Goal: Navigation & Orientation: Understand site structure

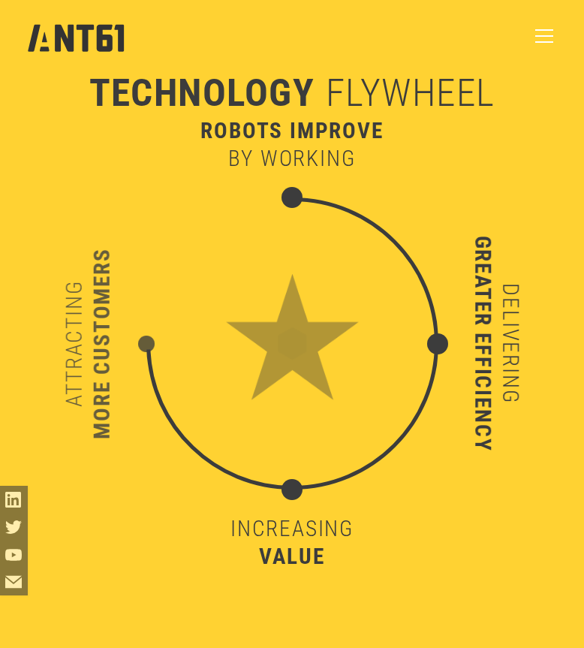
scroll to position [4731, 0]
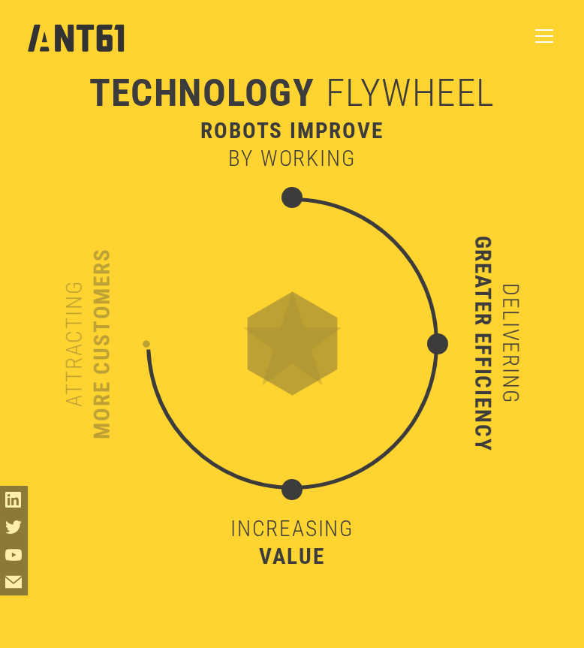
click at [542, 29] on div "menu" at bounding box center [544, 30] width 18 height 2
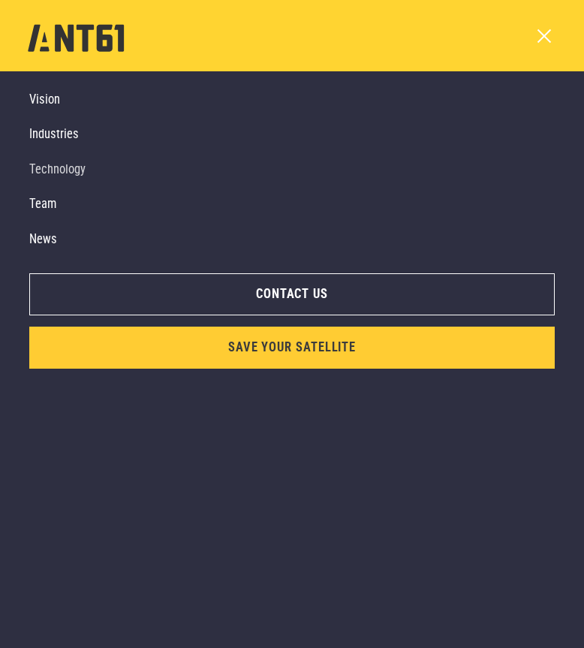
click at [50, 173] on link "Technology" at bounding box center [281, 169] width 504 height 35
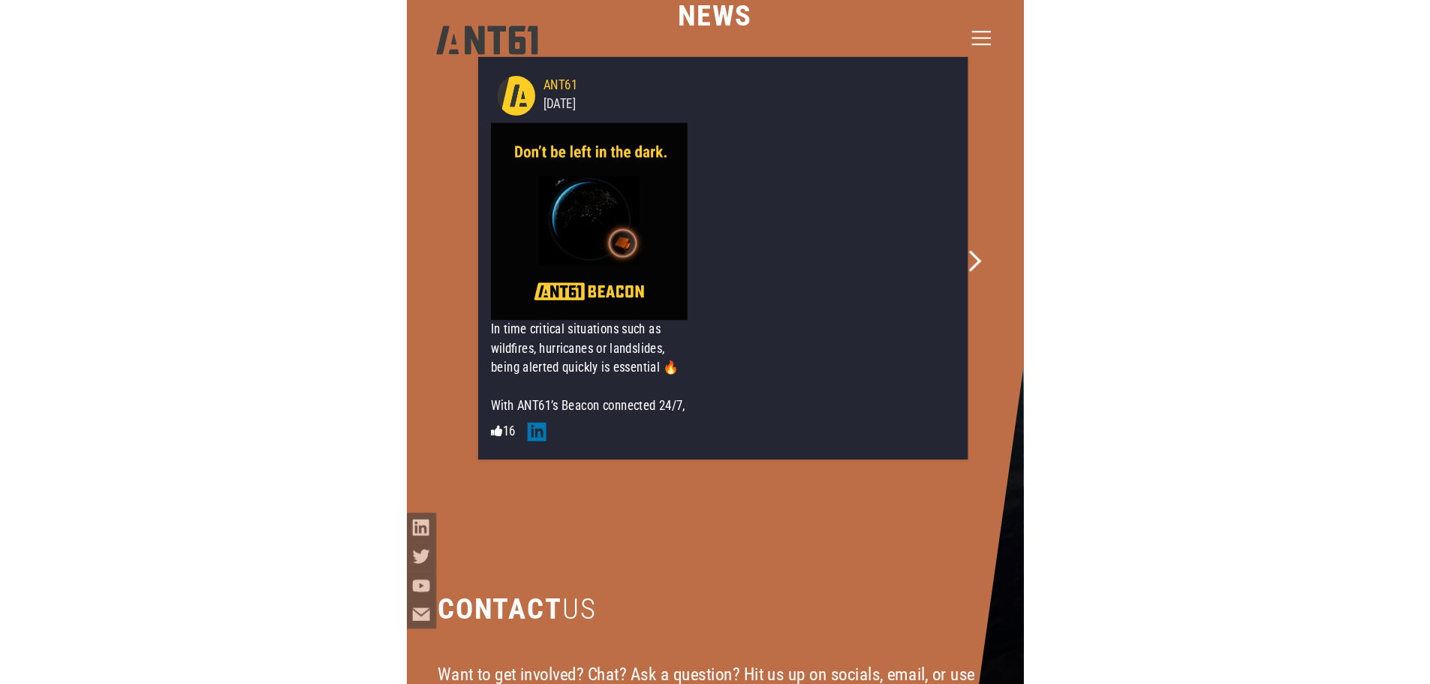
scroll to position [210, 0]
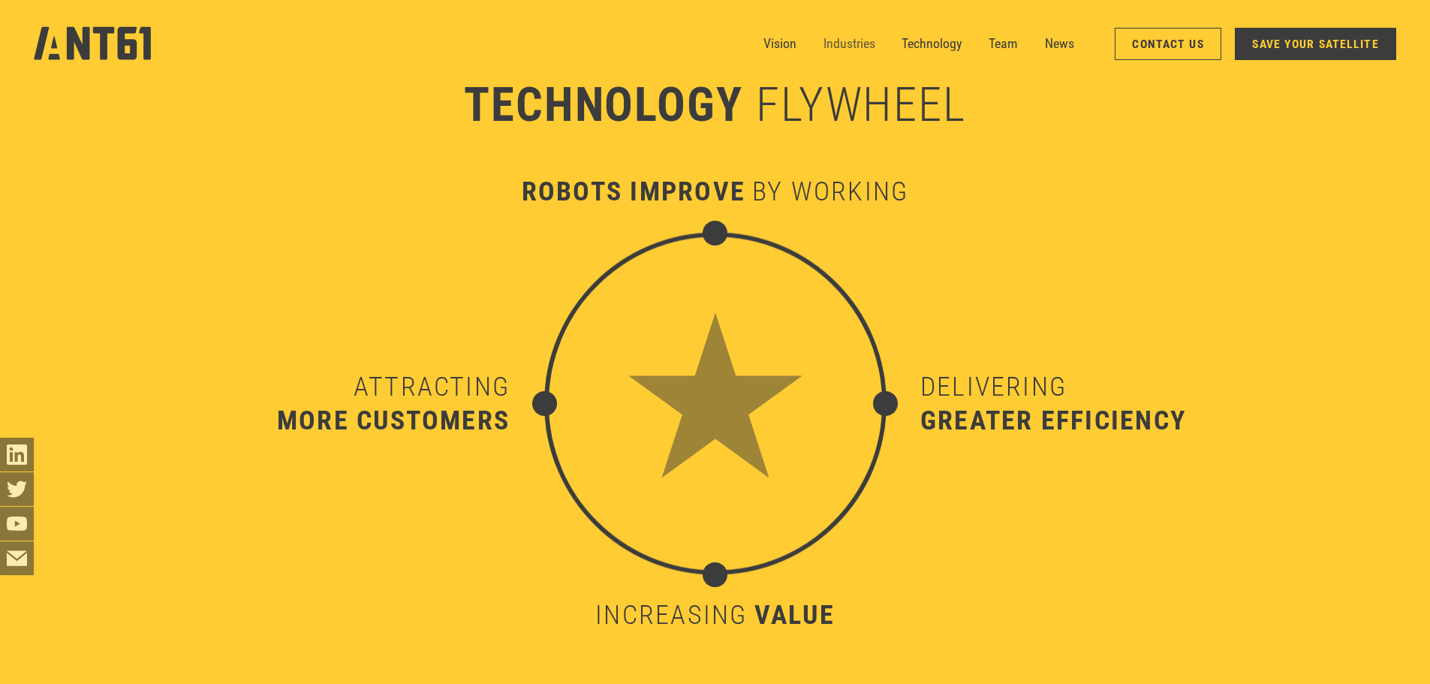
click at [583, 42] on link "Industries" at bounding box center [850, 44] width 52 height 34
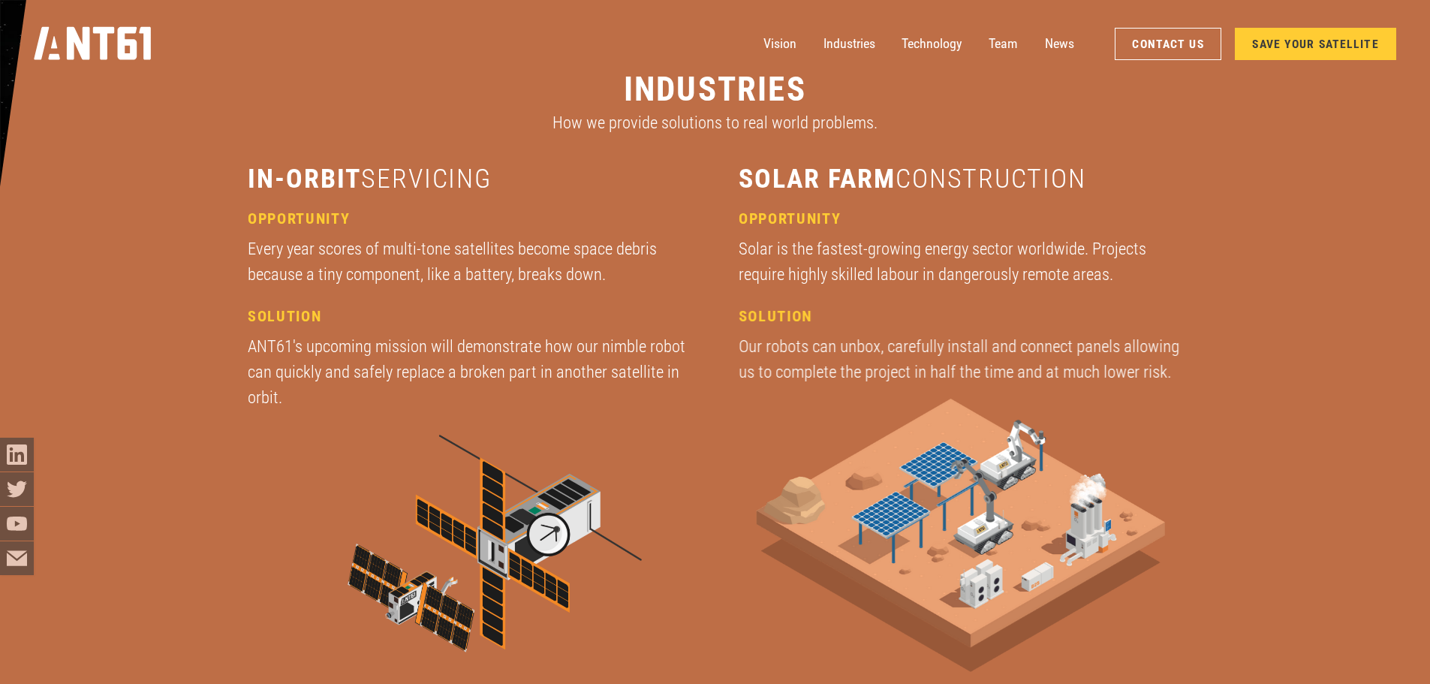
scroll to position [2422, 0]
click at [583, 47] on link "Industries" at bounding box center [850, 44] width 52 height 34
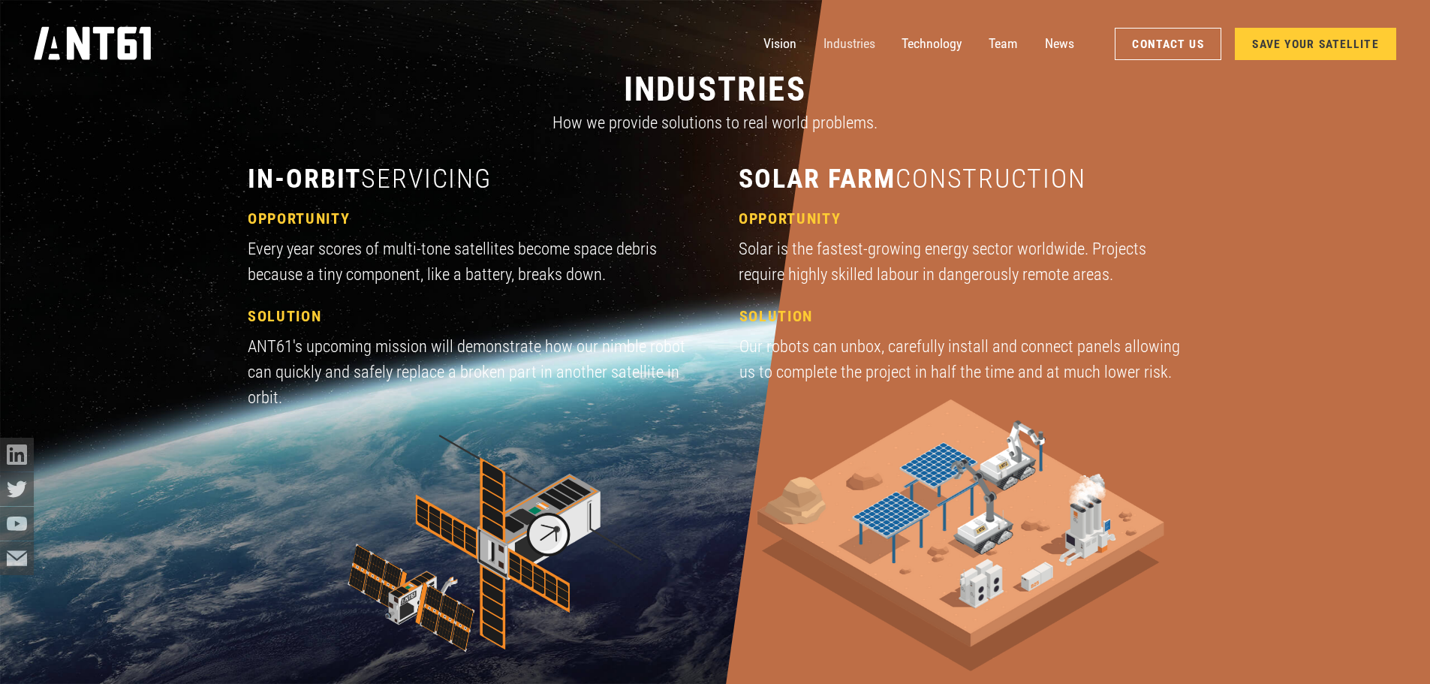
scroll to position [2046, 0]
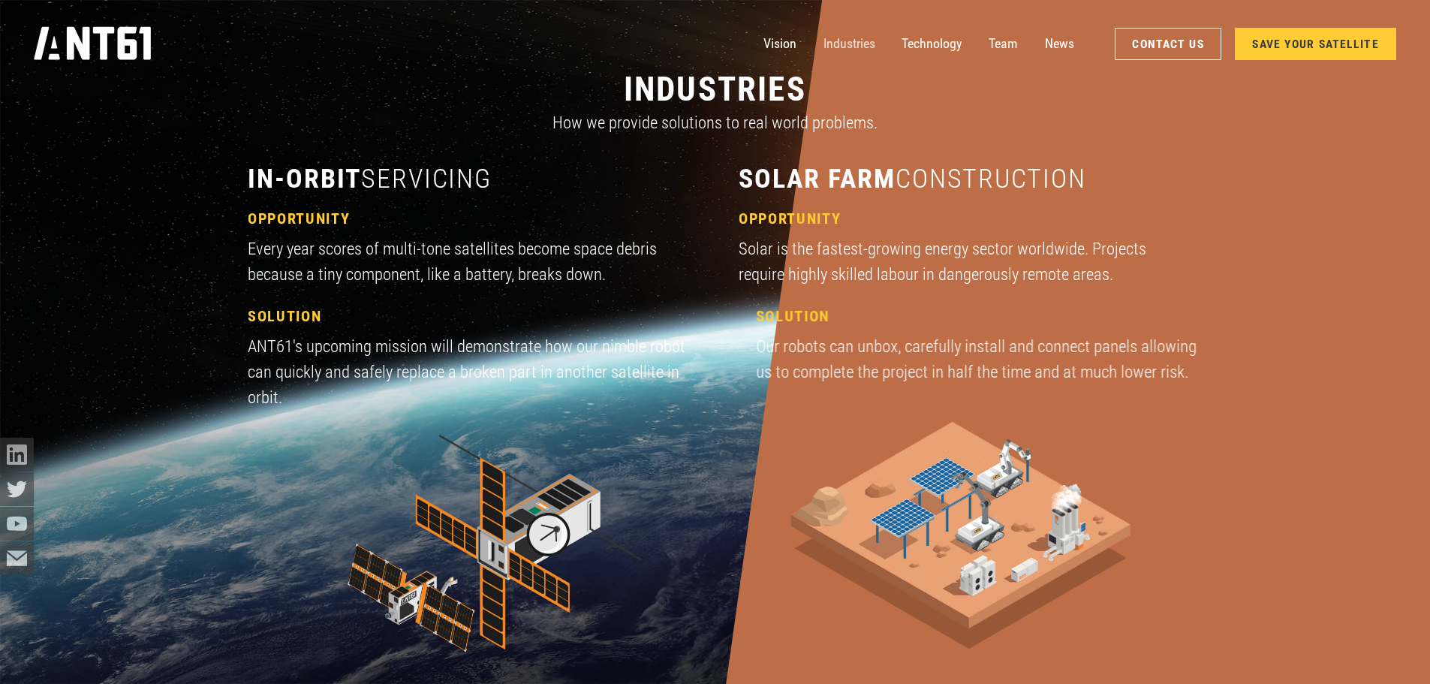
click at [583, 50] on link "Industries" at bounding box center [850, 44] width 52 height 34
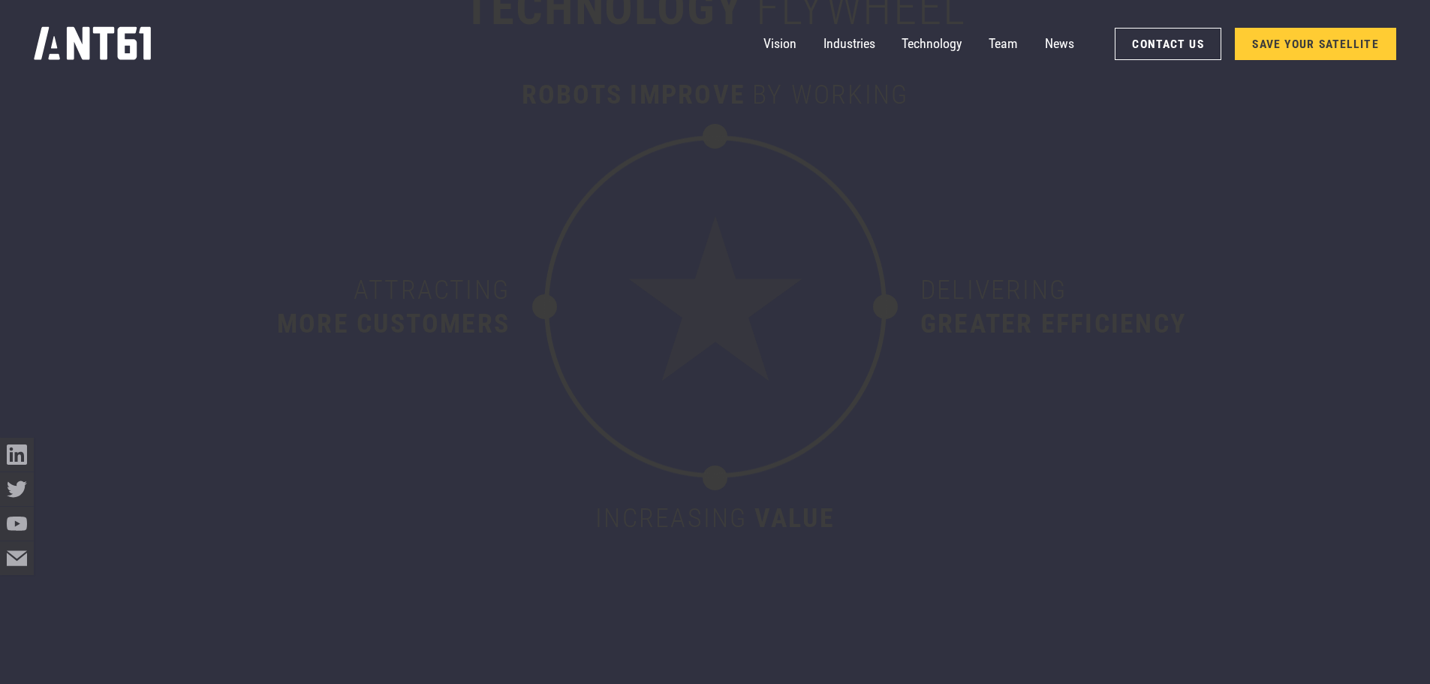
scroll to position [8128, 0]
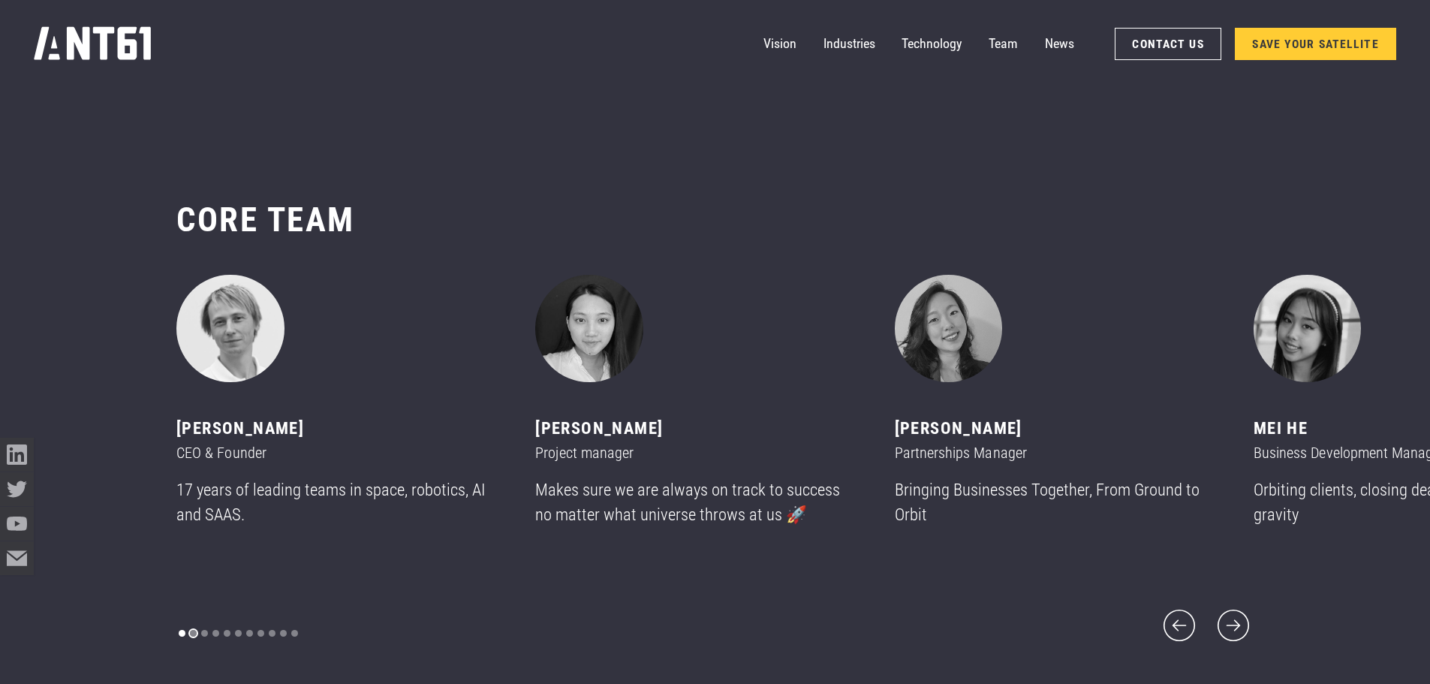
click at [190, 630] on div "Show slide 2 of 11" at bounding box center [193, 633] width 7 height 7
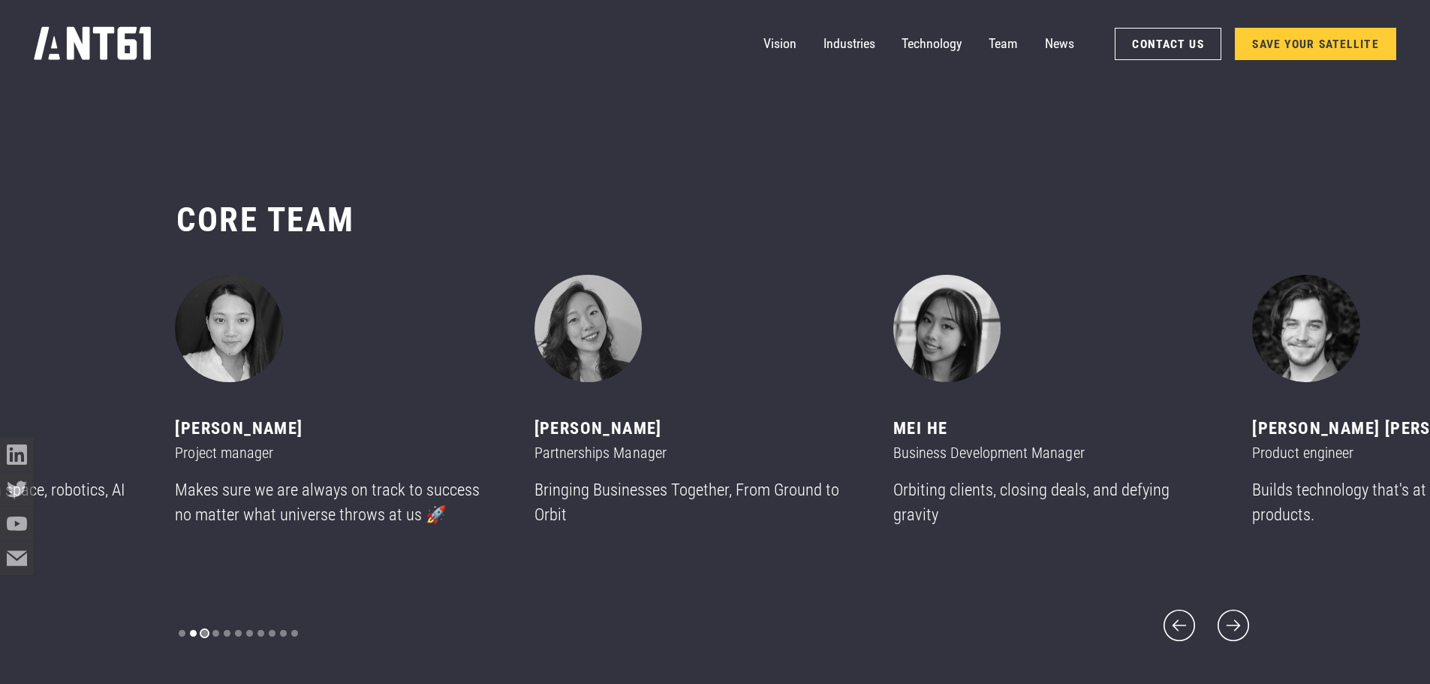
click at [203, 630] on div "Show slide 3 of 11" at bounding box center [204, 633] width 7 height 7
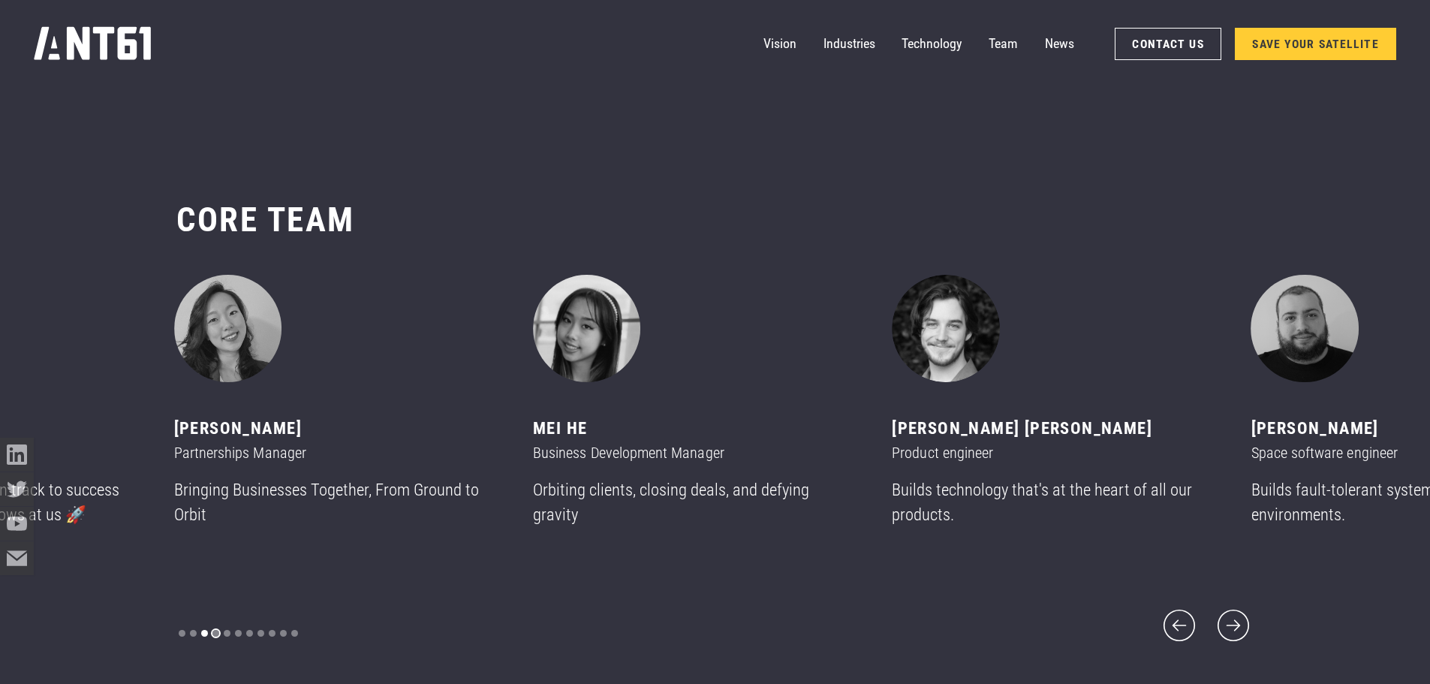
click at [215, 630] on div "Show slide 4 of 11" at bounding box center [216, 633] width 7 height 7
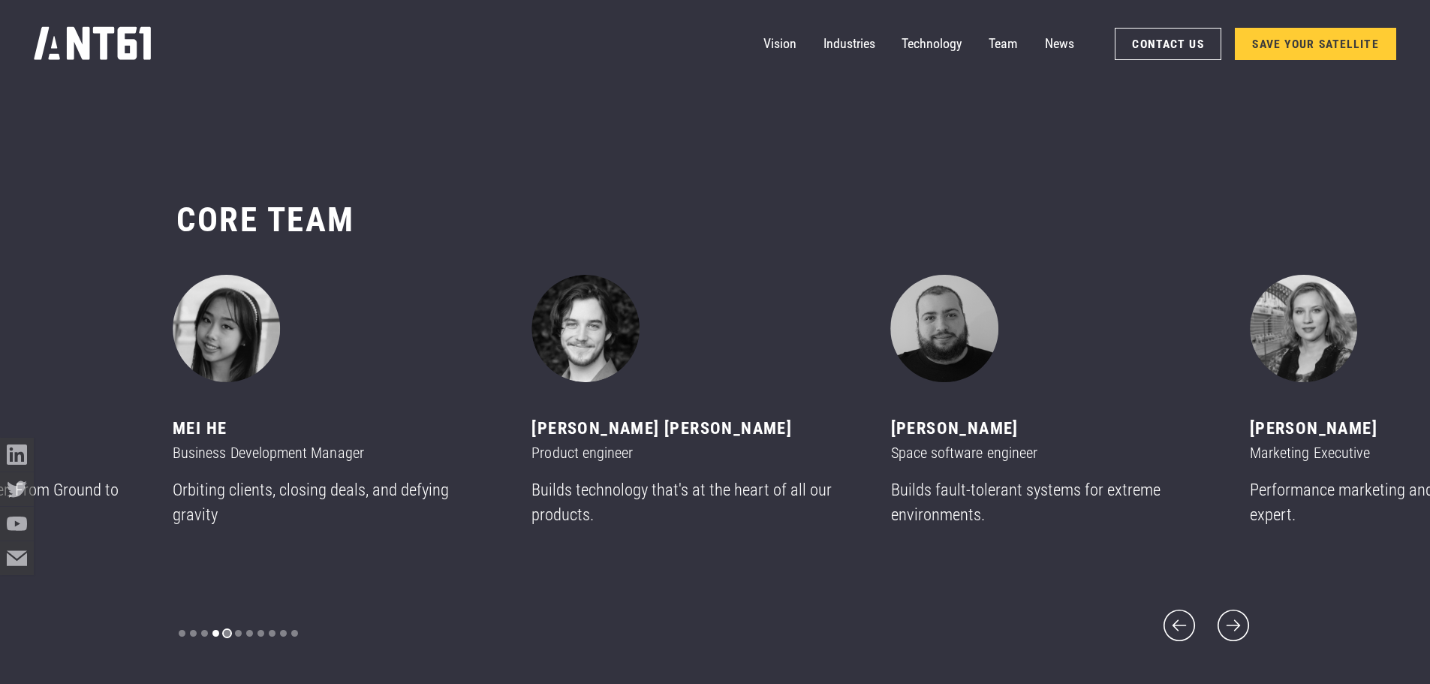
click at [227, 630] on div "Show slide 5 of 11" at bounding box center [227, 633] width 7 height 7
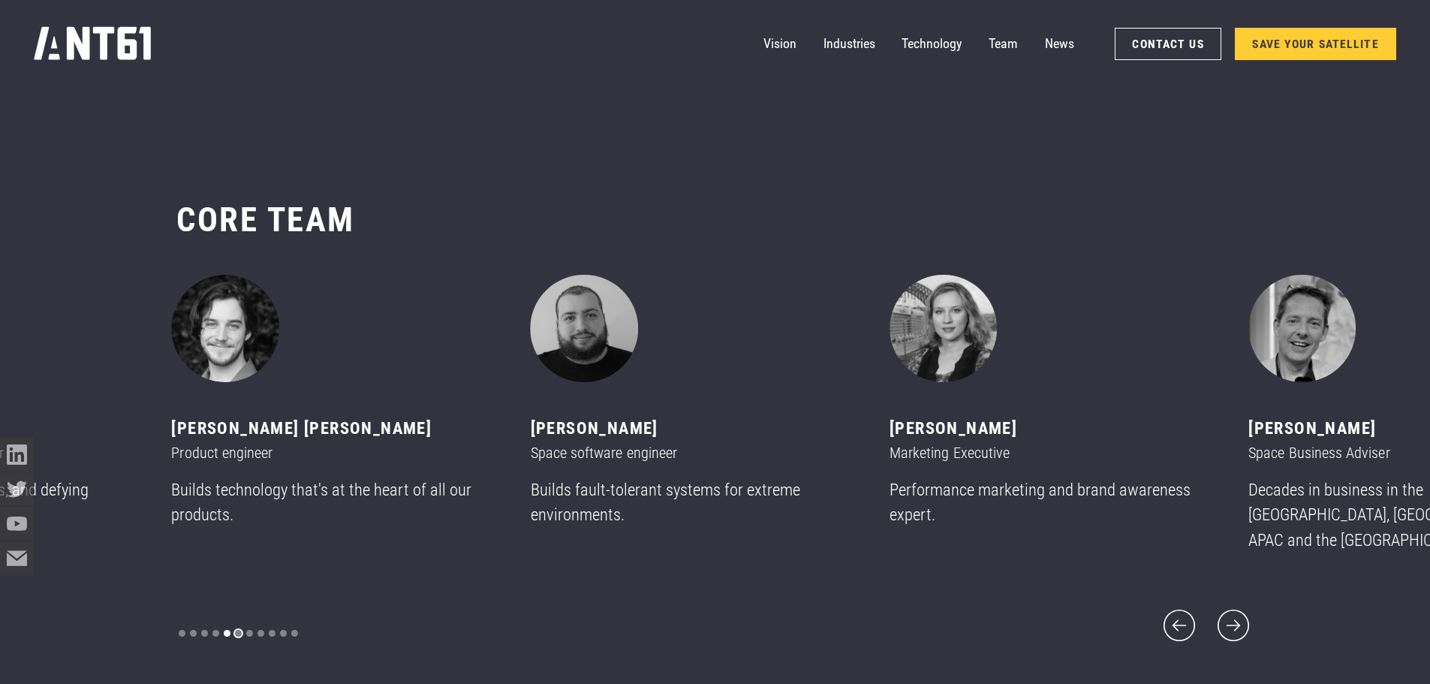
click at [237, 630] on div "Show slide 6 of 11" at bounding box center [238, 633] width 7 height 7
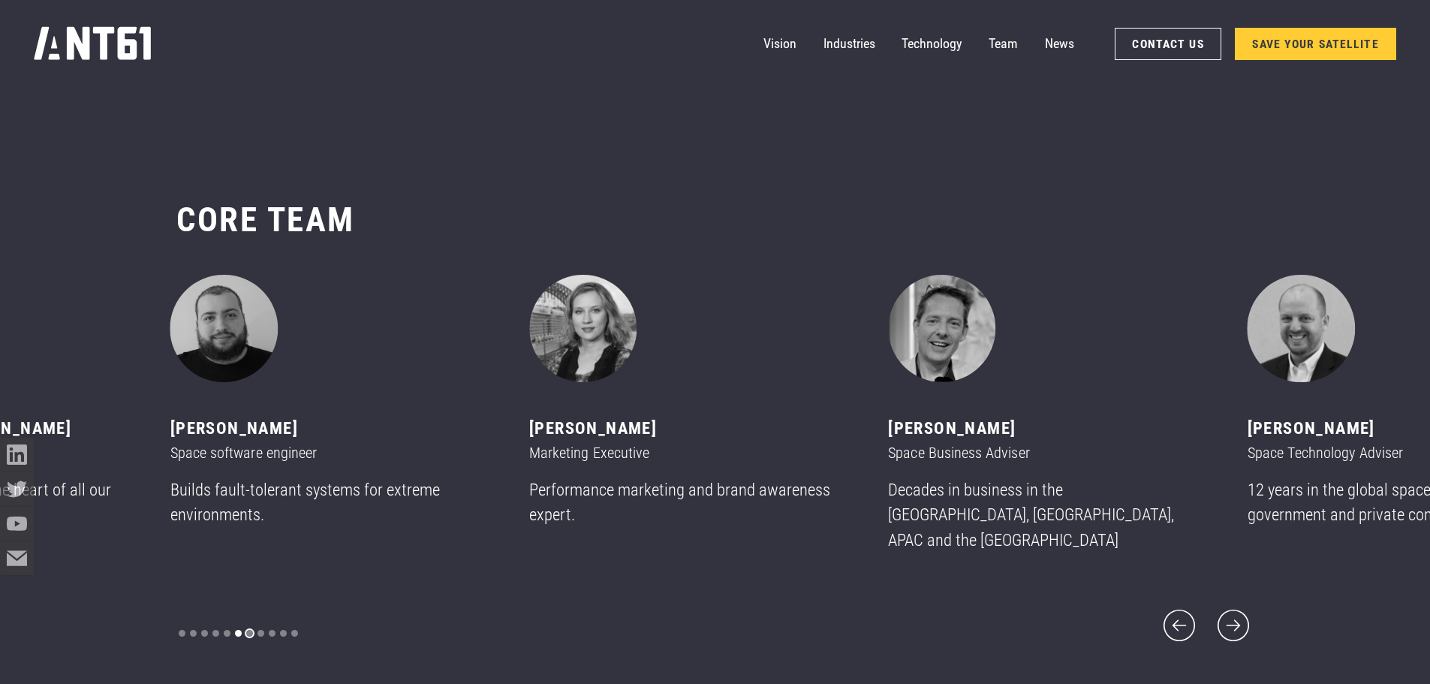
click at [249, 630] on div "Show slide 7 of 11" at bounding box center [249, 633] width 7 height 7
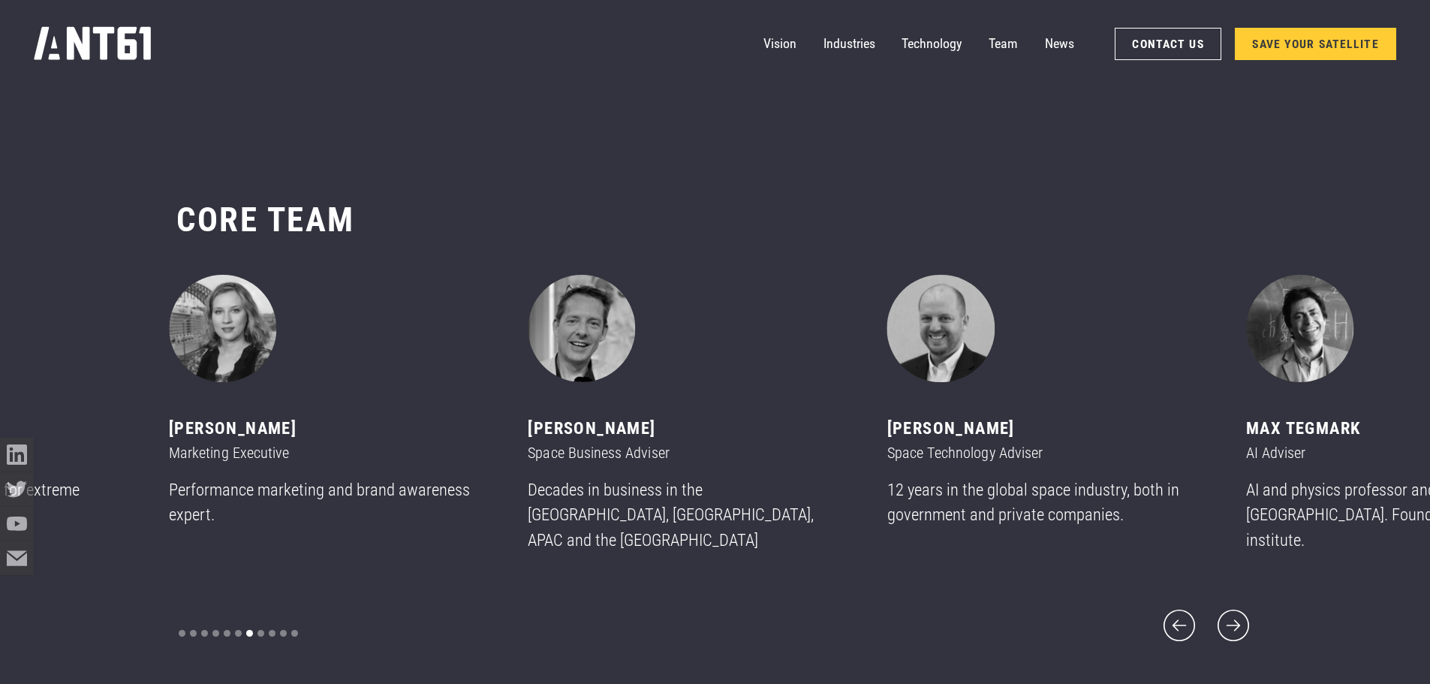
click at [255, 622] on div "carousel" at bounding box center [238, 633] width 124 height 23
click at [258, 630] on div "Show slide 8 of 11" at bounding box center [261, 633] width 7 height 7
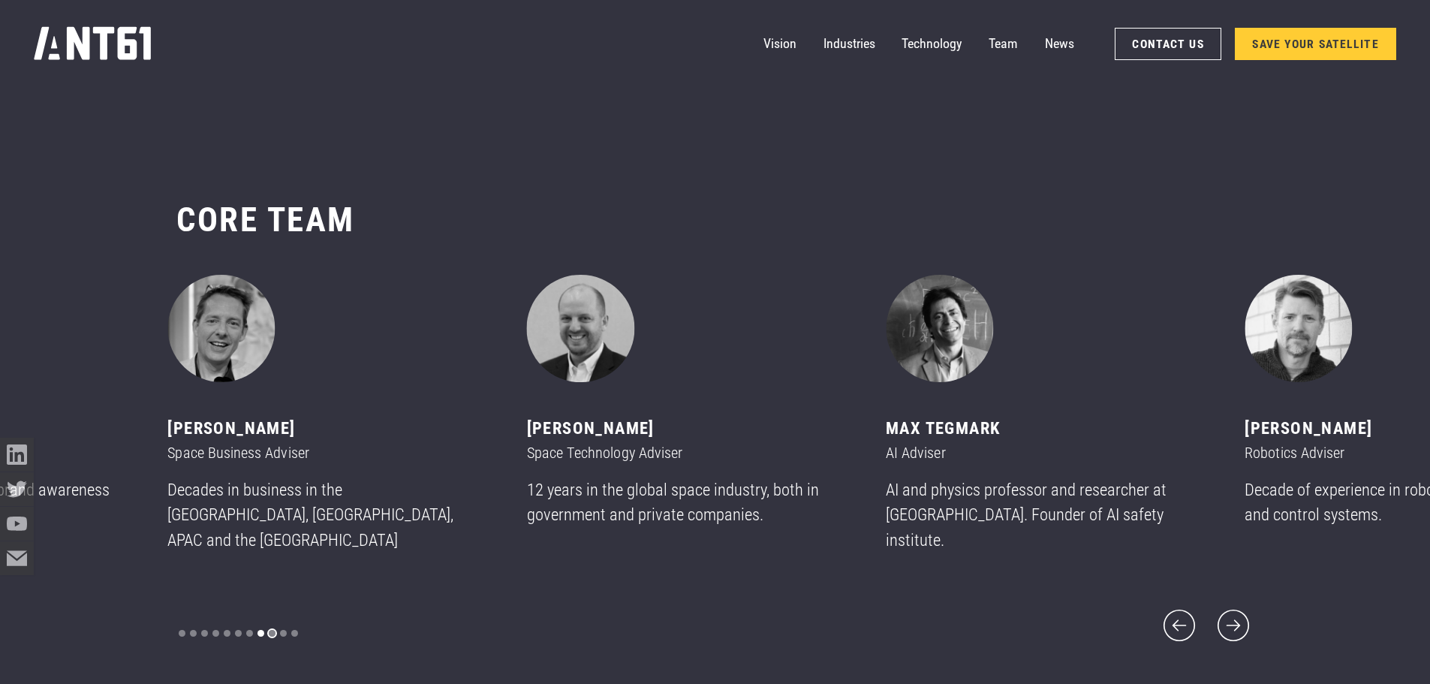
click at [272, 630] on div "Show slide 9 of 11" at bounding box center [272, 633] width 7 height 7
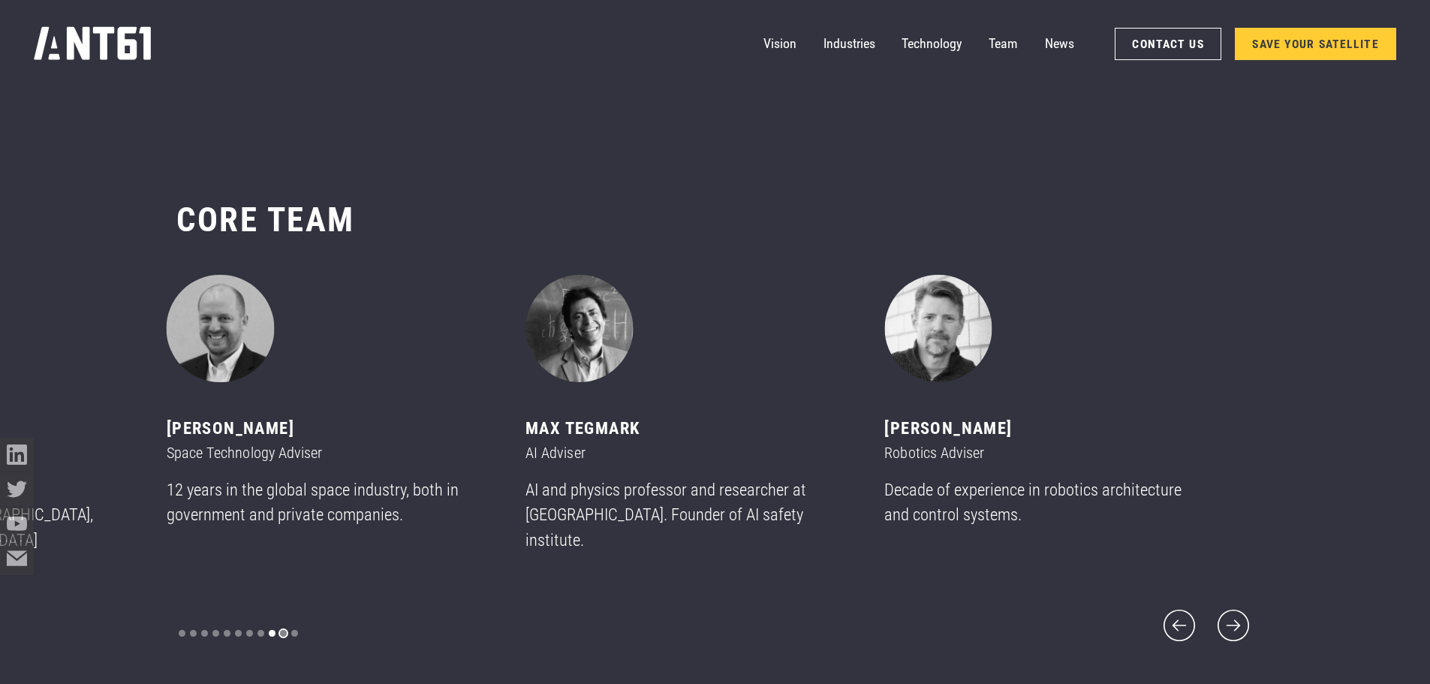
click at [280, 630] on div "Show slide 10 of 11" at bounding box center [283, 633] width 7 height 7
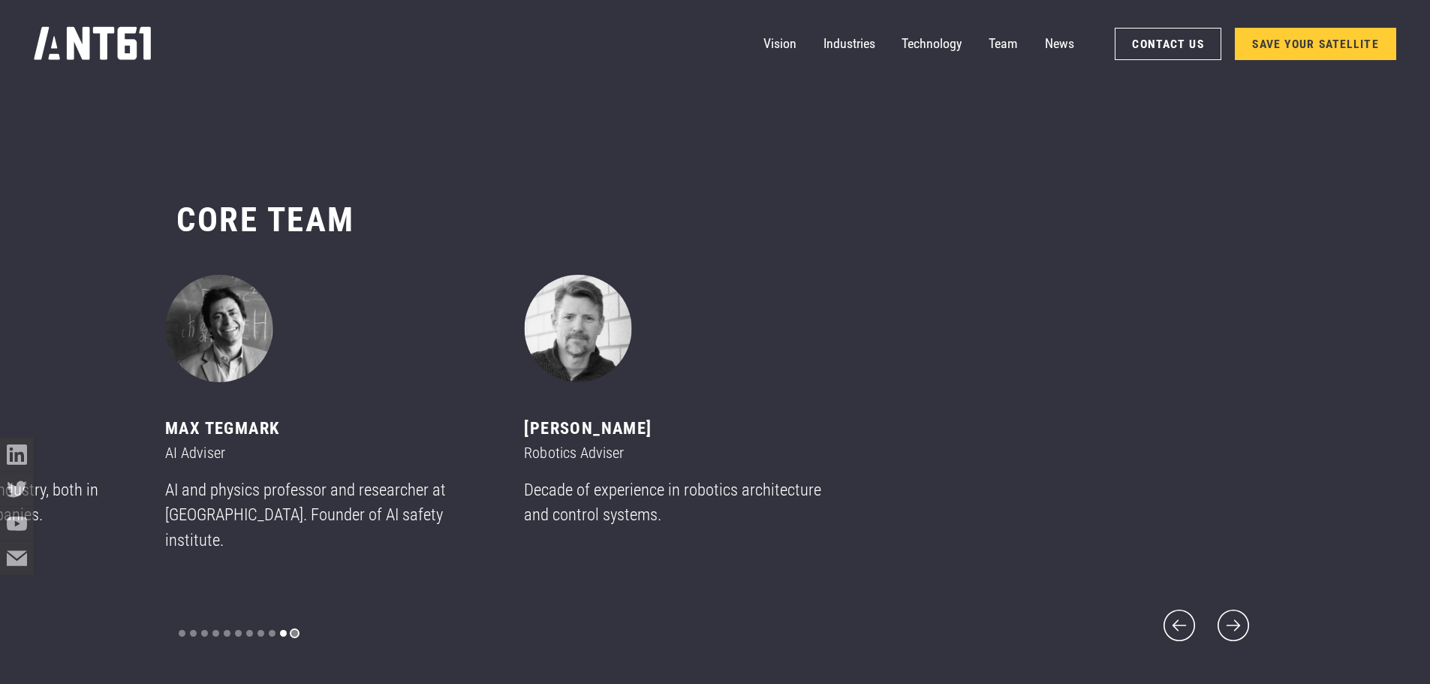
click at [294, 630] on div "Show slide 11 of 11" at bounding box center [294, 633] width 7 height 7
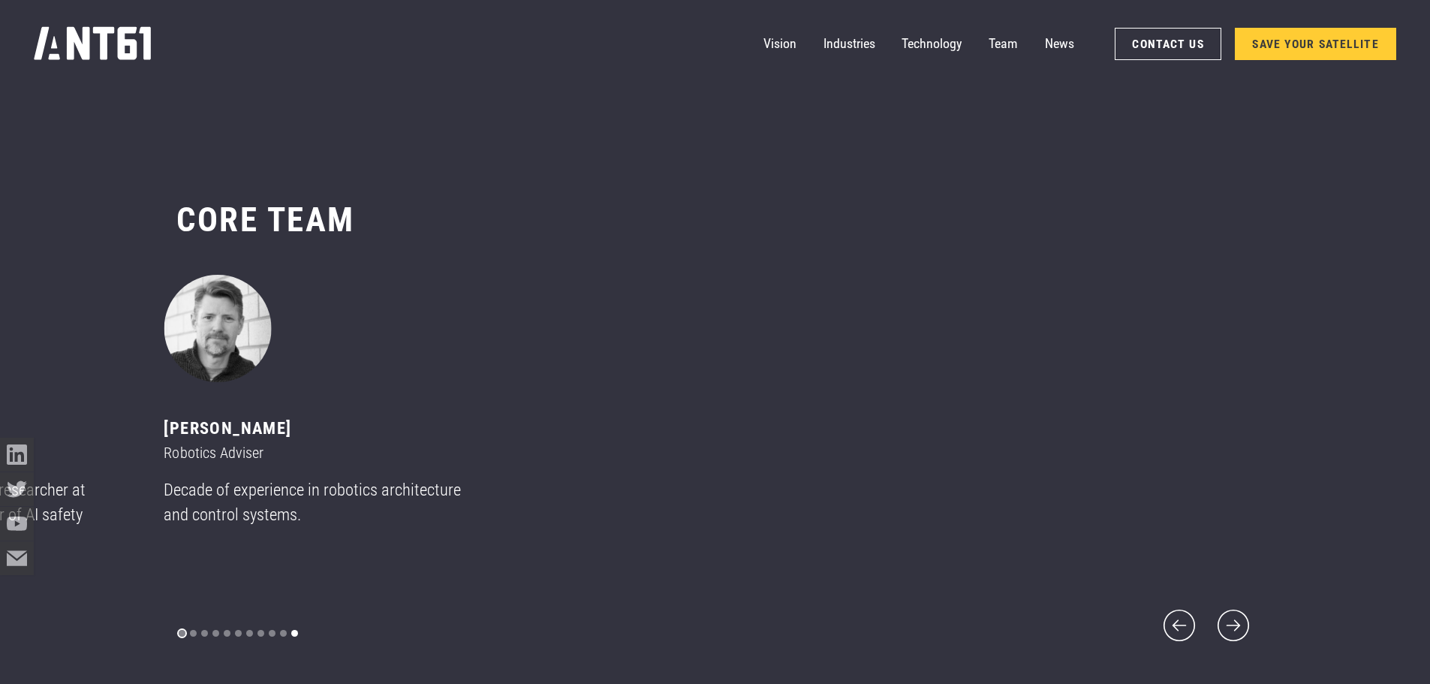
click at [183, 630] on div "Show slide 1 of 11" at bounding box center [182, 633] width 7 height 7
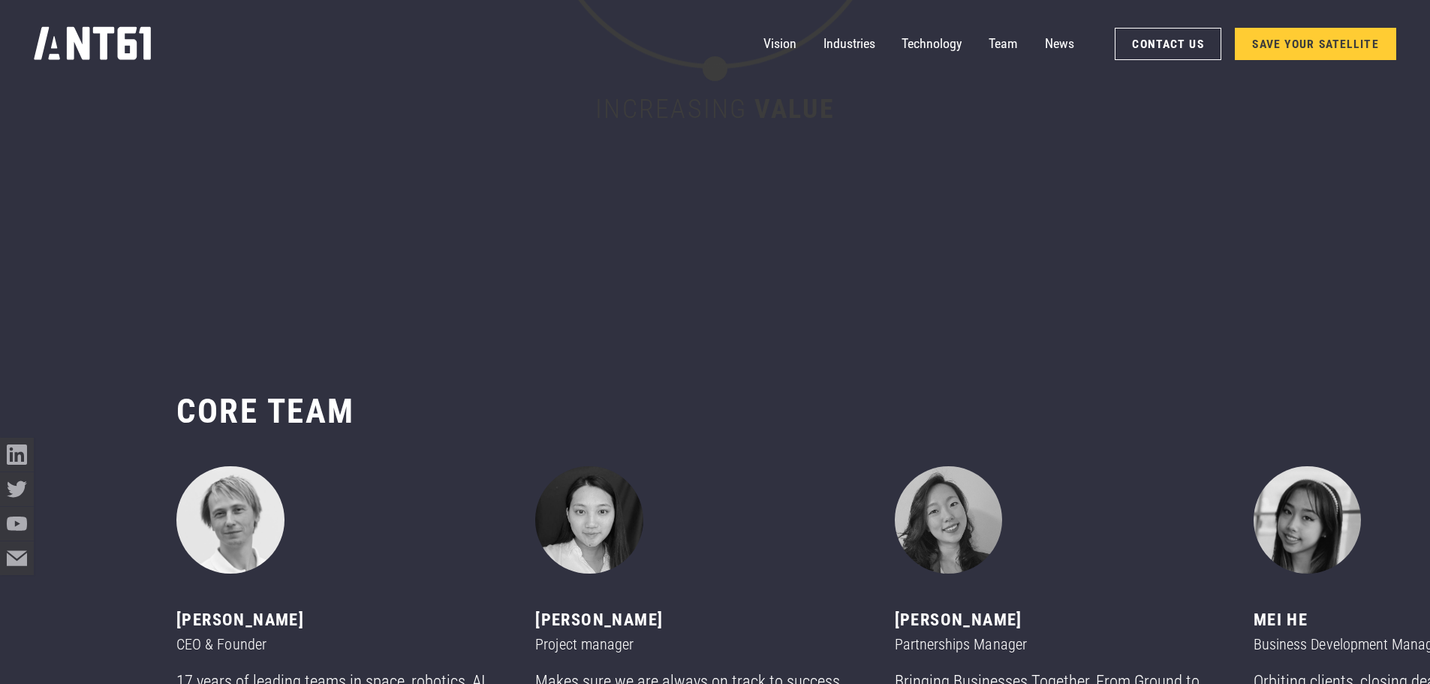
scroll to position [7753, 0]
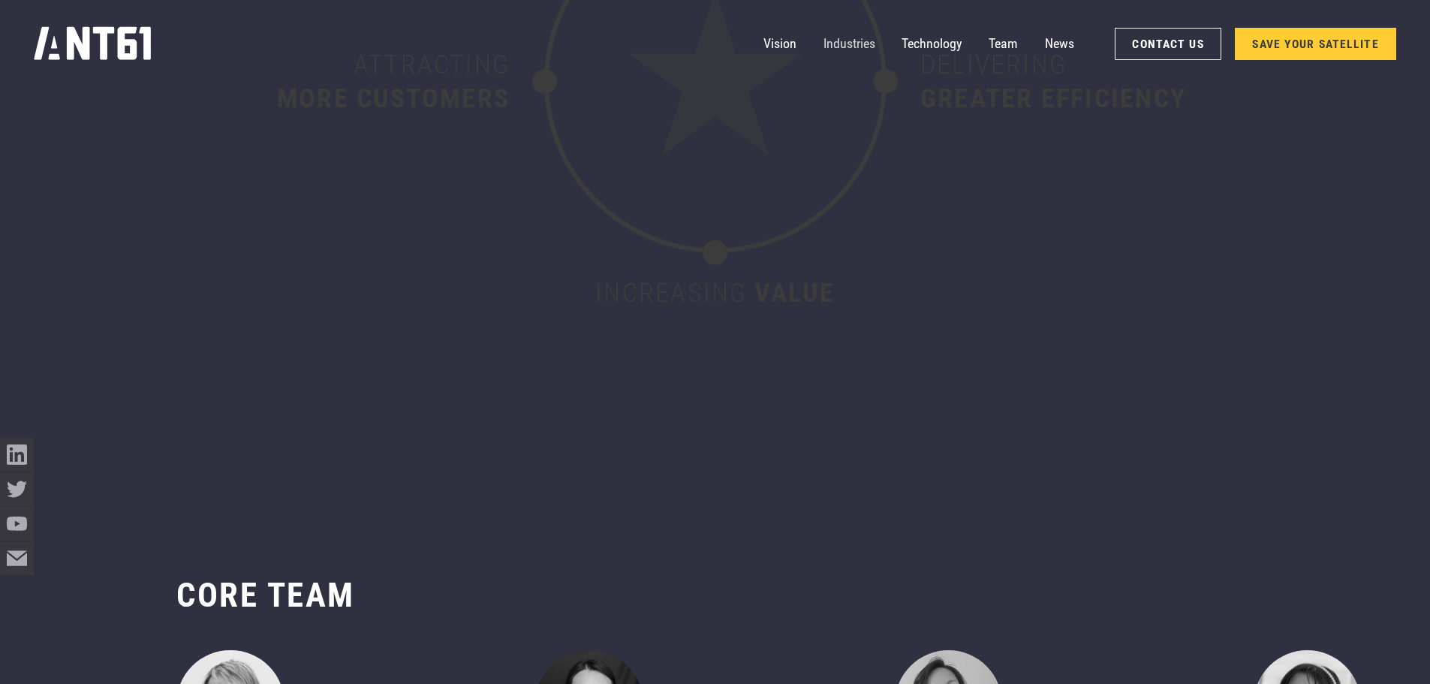
click at [583, 50] on link "Industries" at bounding box center [850, 44] width 52 height 34
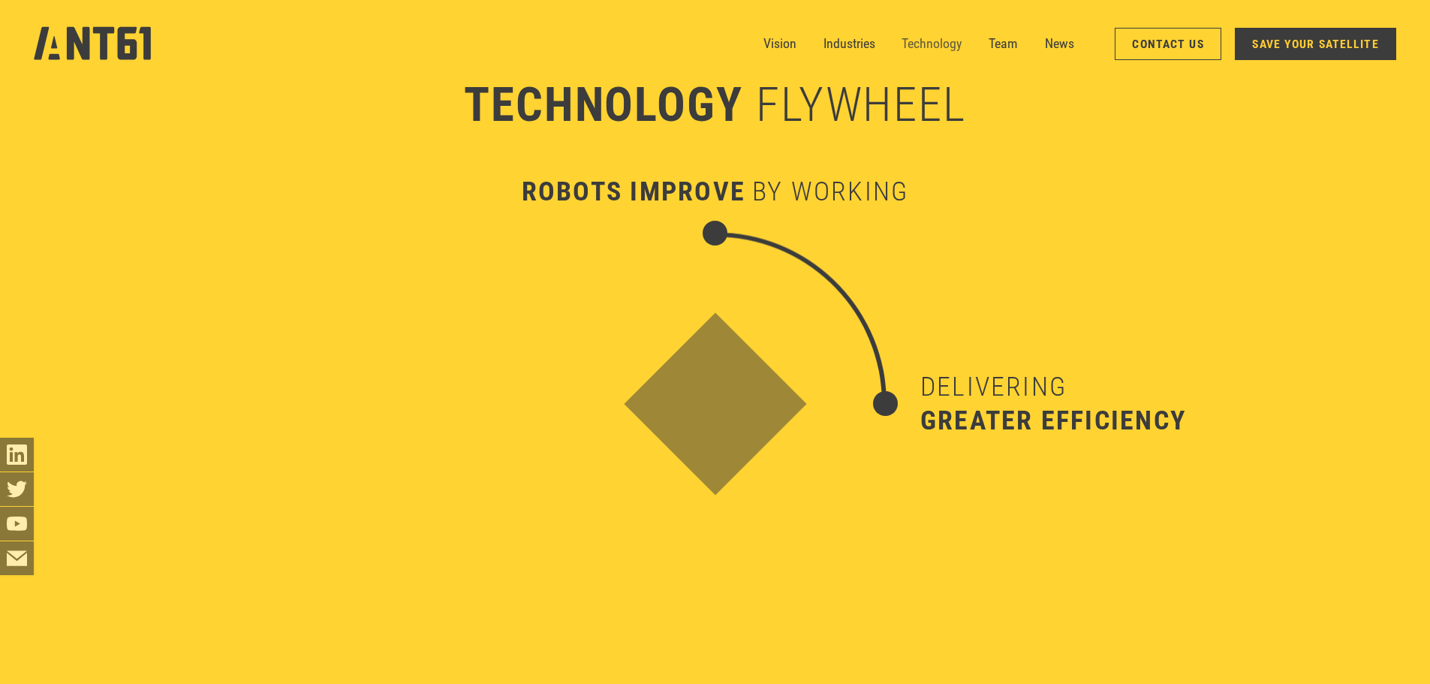
click at [583, 46] on link "Technology" at bounding box center [932, 44] width 60 height 34
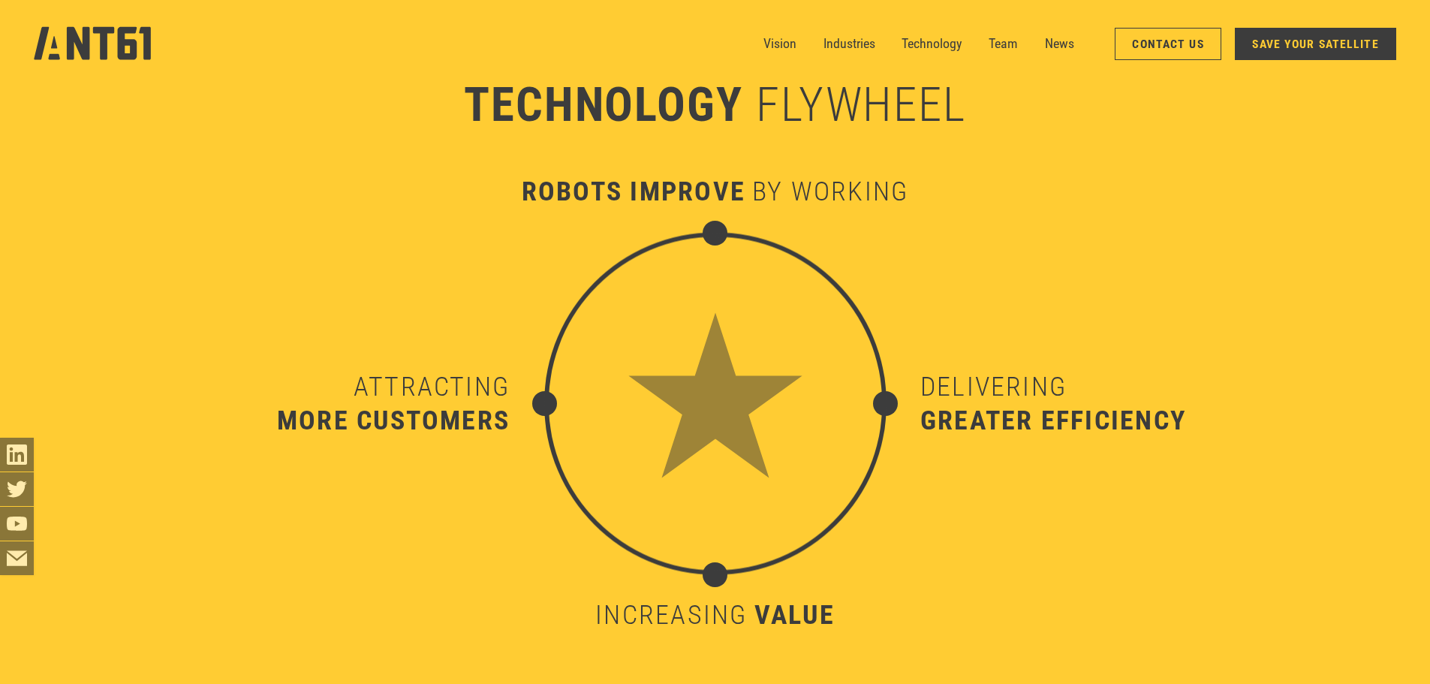
scroll to position [6605, 0]
click at [583, 43] on link "Industries" at bounding box center [850, 44] width 52 height 34
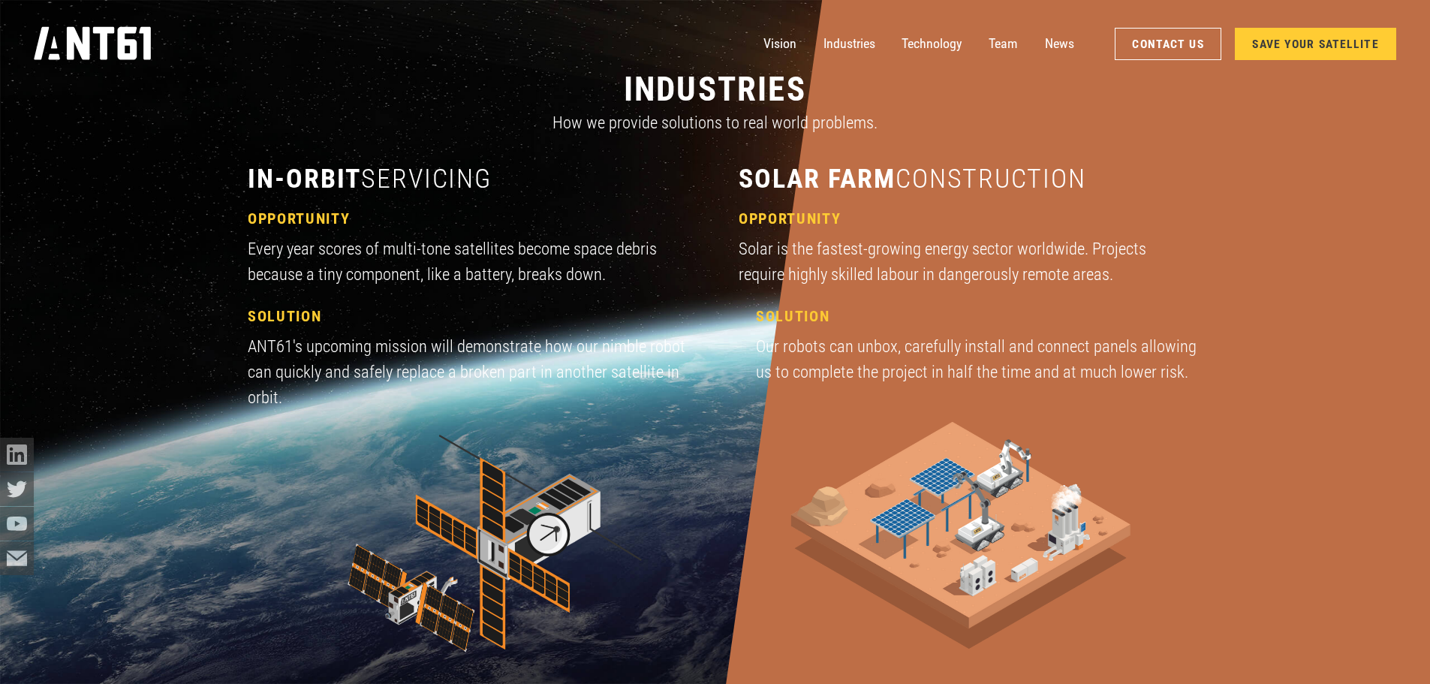
scroll to position [2046, 0]
